Goal: Transaction & Acquisition: Subscribe to service/newsletter

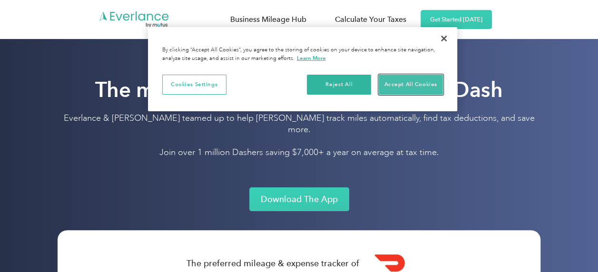
click at [407, 82] on button "Accept All Cookies" at bounding box center [411, 85] width 64 height 20
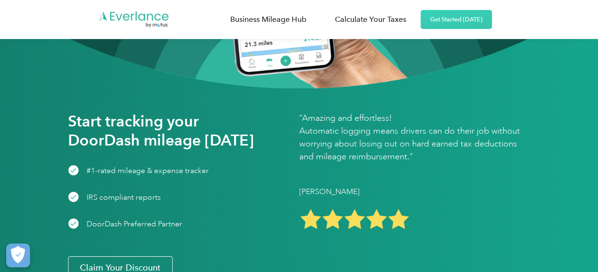
scroll to position [1411, 0]
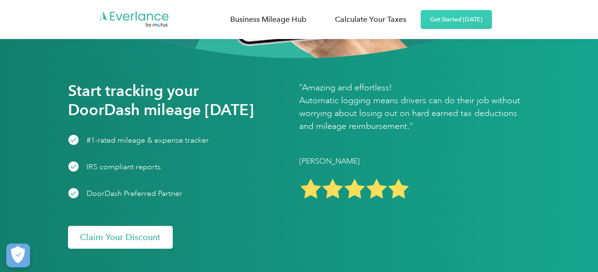
click at [97, 226] on link "Claim Your Discount" at bounding box center [120, 237] width 105 height 23
